Goal: Information Seeking & Learning: Learn about a topic

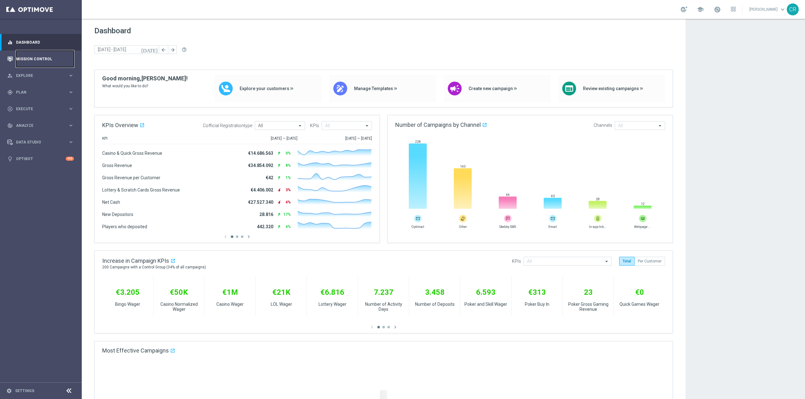
click at [42, 59] on link "Mission Control" at bounding box center [45, 59] width 58 height 17
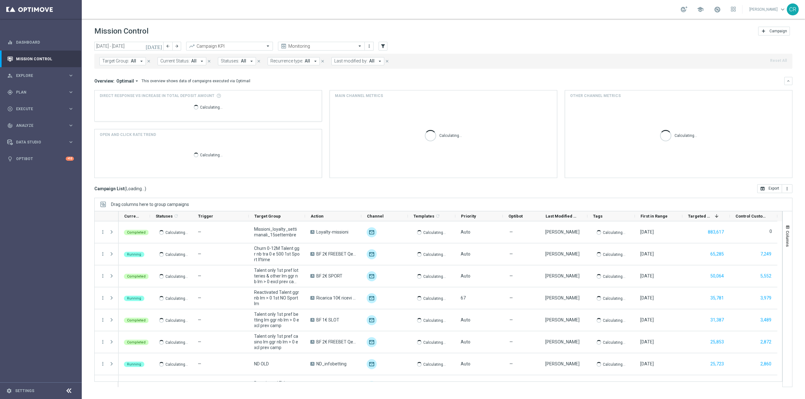
click at [161, 45] on icon "[DATE]" at bounding box center [154, 46] width 17 height 6
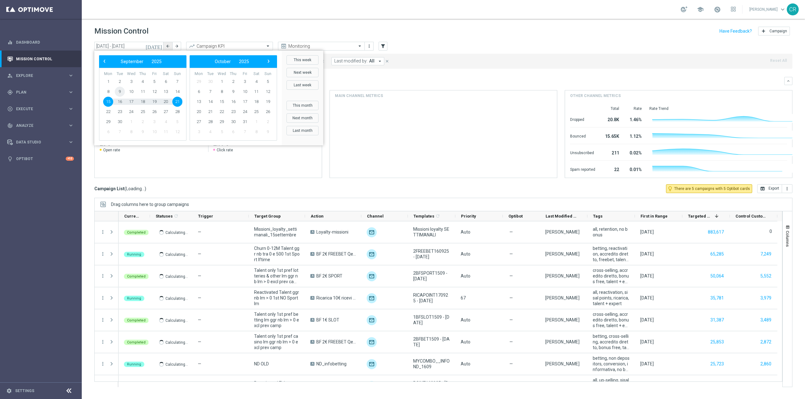
click at [120, 90] on span "9" at bounding box center [120, 92] width 10 height 10
click at [178, 90] on span "14" at bounding box center [177, 92] width 10 height 10
type input "09 Sep 2025 - 14 Sep 2025"
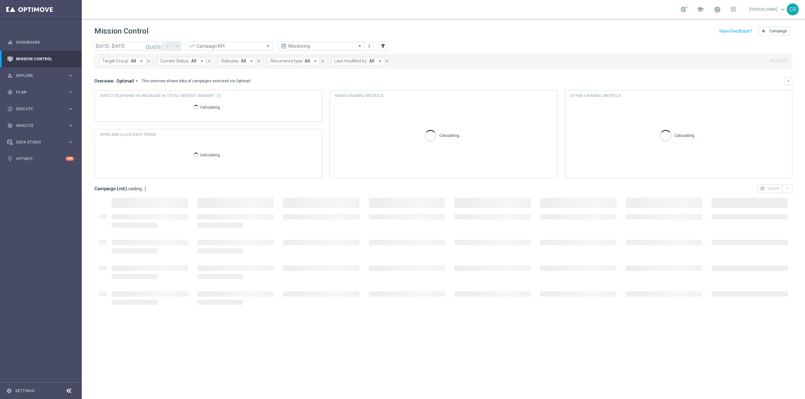
click at [121, 64] on button "Target Group: All arrow_drop_down" at bounding box center [122, 61] width 47 height 8
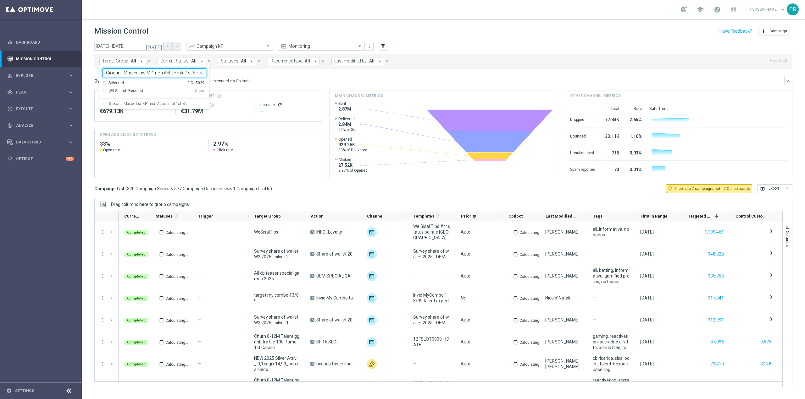
scroll to position [0, 1]
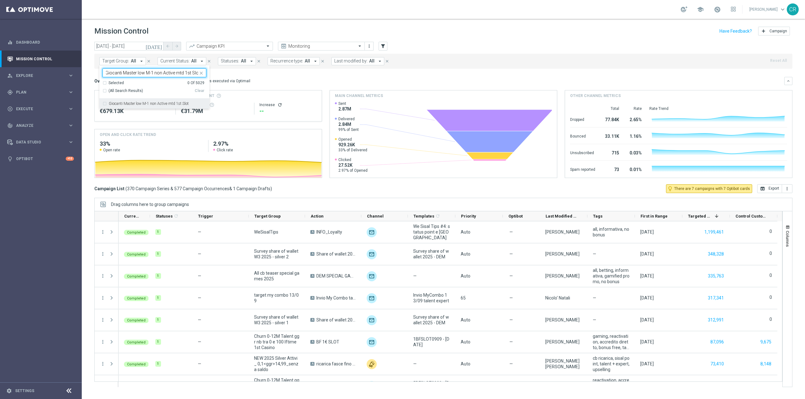
click at [144, 104] on label "Giocanti Master low M-1 non Active mtd 1st Slot" at bounding box center [149, 104] width 80 height 4
type input "Giocanti Master low M-1 non Active mtd 1st Slot"
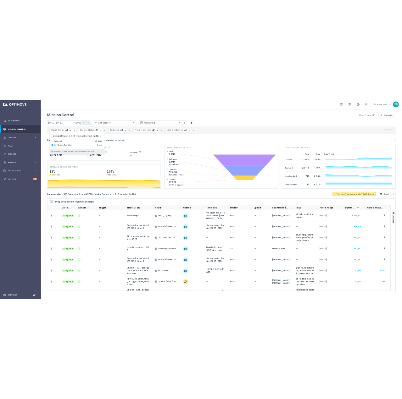
scroll to position [0, 0]
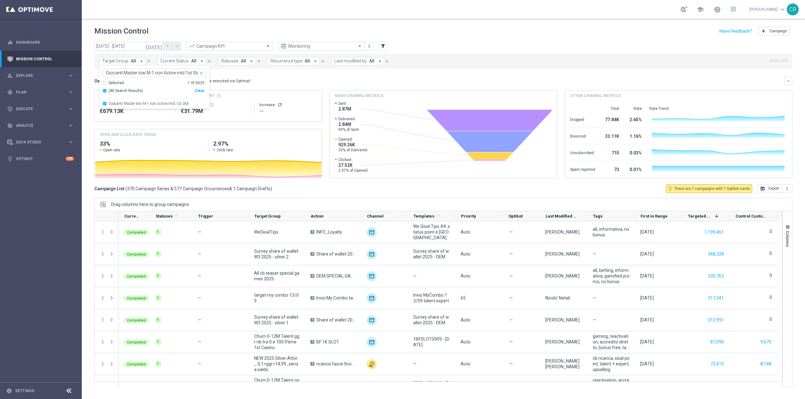
click at [430, 70] on mini-dashboard "Overview: Optimail arrow_drop_down This overview shows data of campaigns execut…" at bounding box center [443, 127] width 698 height 116
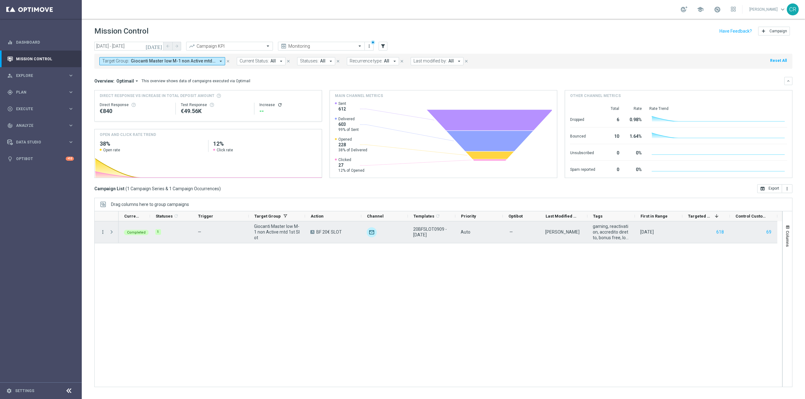
click at [104, 231] on icon "more_vert" at bounding box center [103, 232] width 6 height 6
click at [132, 266] on div "bar_chart Go to Campaign Analysis" at bounding box center [141, 271] width 71 height 9
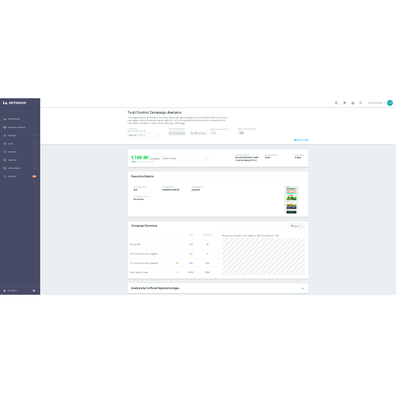
scroll to position [154, 0]
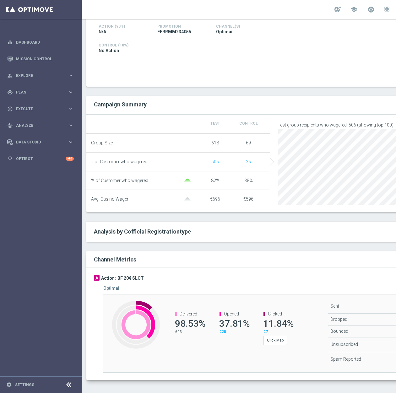
click at [319, 256] on div "Channel Metrics" at bounding box center [270, 259] width 368 height 16
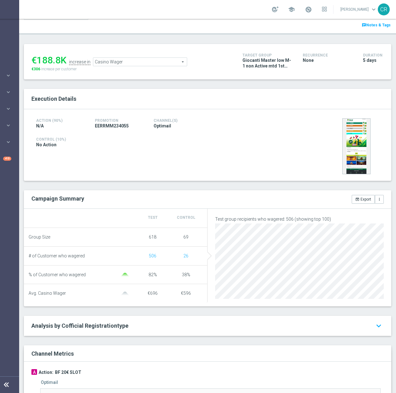
scroll to position [0, 0]
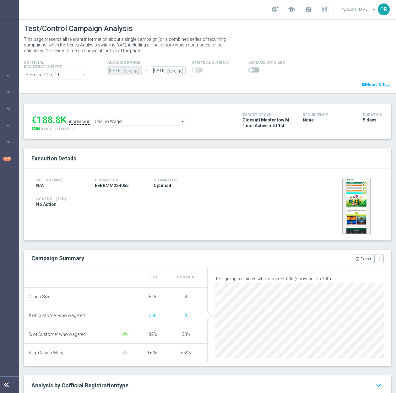
click at [175, 71] on icon "[DATE]" at bounding box center [176, 69] width 19 height 7
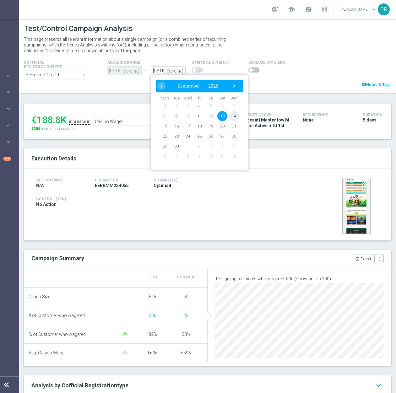
click at [229, 117] on span "14" at bounding box center [234, 116] width 10 height 10
type input "[DATE]"
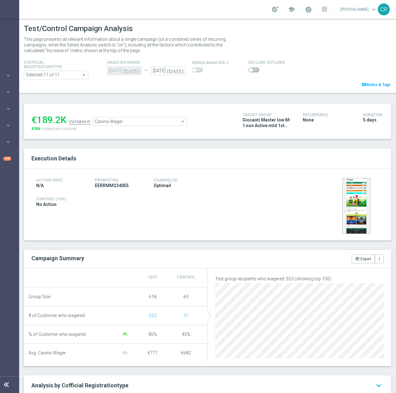
scroll to position [31, 0]
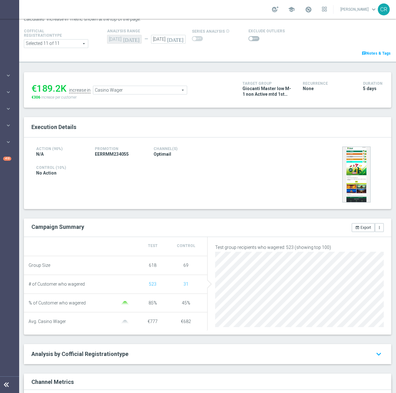
click at [154, 89] on span "Casino Wager" at bounding box center [140, 90] width 94 height 8
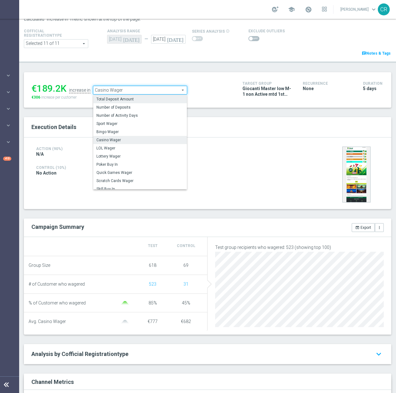
click at [150, 97] on span "Total Deposit Amount" at bounding box center [139, 99] width 87 height 5
type input "Total Deposit Amount"
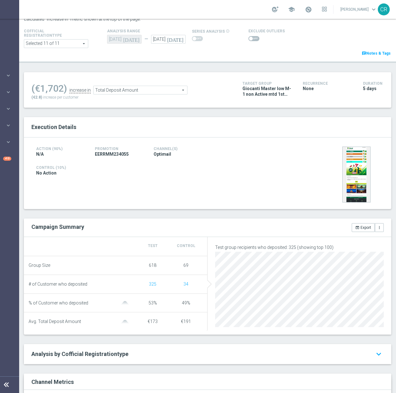
click at [249, 39] on span at bounding box center [251, 39] width 4 height 4
click at [249, 39] on input "checkbox" at bounding box center [254, 38] width 11 height 5
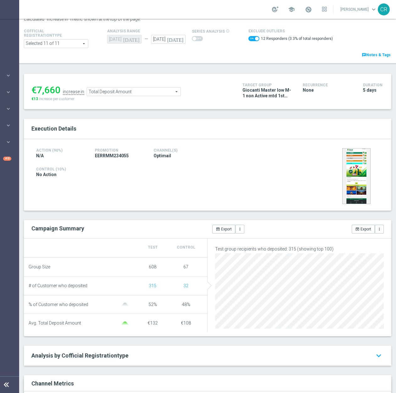
click at [148, 95] on span "Total Deposit Amount" at bounding box center [134, 92] width 94 height 8
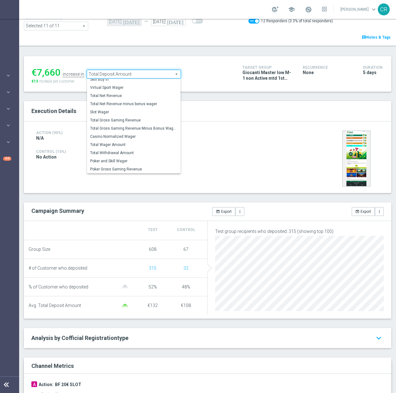
scroll to position [94, 0]
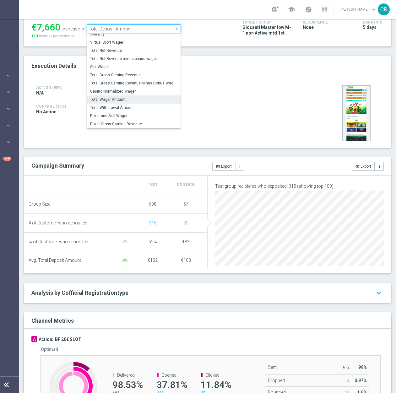
click at [126, 99] on span "Total Wager Amount" at bounding box center [133, 99] width 87 height 5
checkbox input "false"
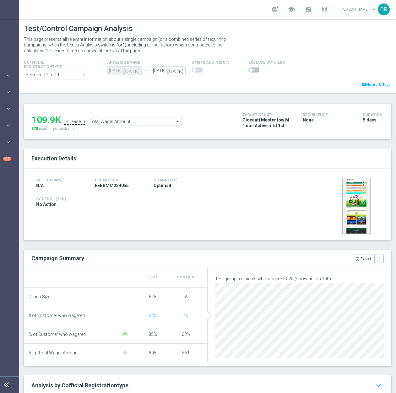
click at [162, 122] on span "Total Wager Amount" at bounding box center [135, 122] width 94 height 8
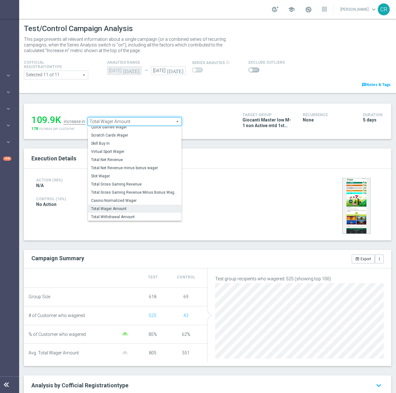
scroll to position [89, 0]
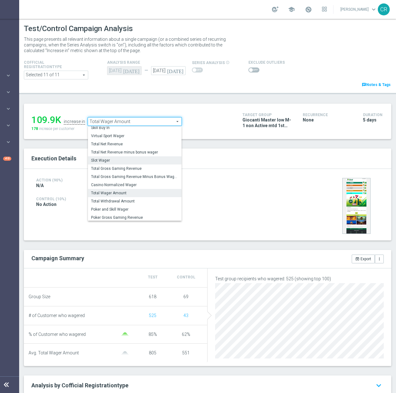
click at [121, 162] on span "Slot Wager" at bounding box center [134, 160] width 87 height 5
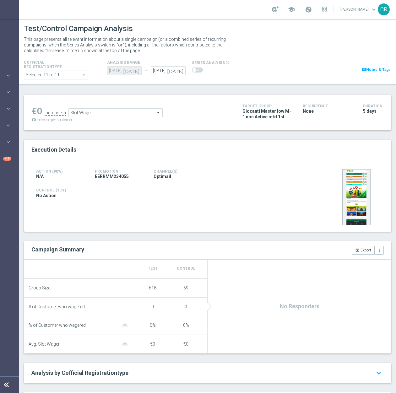
click at [130, 112] on span "Slot Wager" at bounding box center [116, 113] width 94 height 8
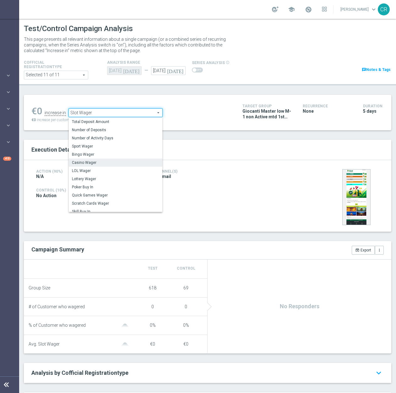
click at [113, 167] on label "Casino Wager" at bounding box center [116, 163] width 94 height 8
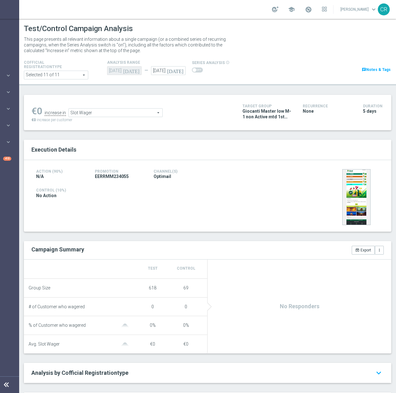
type input "Casino Wager"
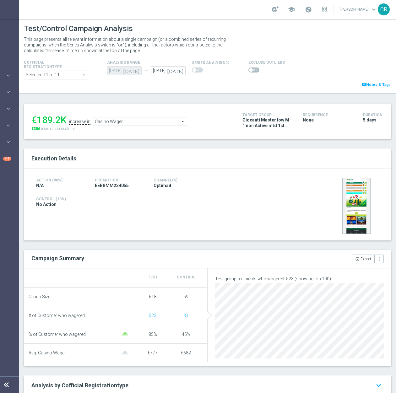
click at [116, 125] on span "Casino Wager" at bounding box center [140, 122] width 94 height 8
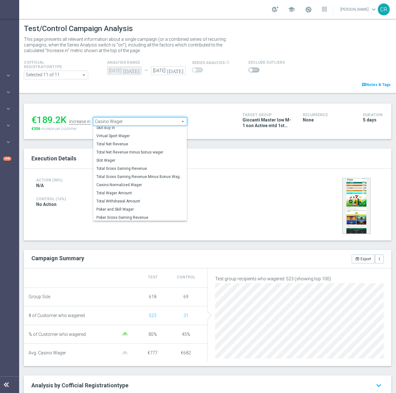
scroll to position [90, 0]
